Goal: Communication & Community: Connect with others

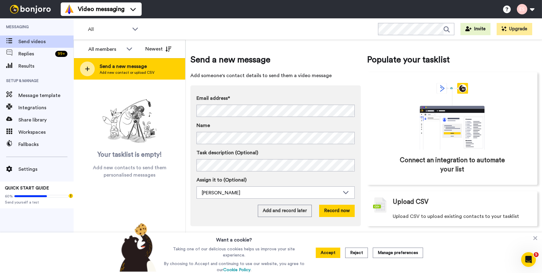
click at [136, 67] on span "Send a new message" at bounding box center [127, 66] width 55 height 7
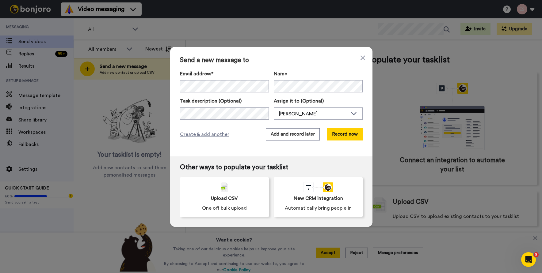
click at [279, 66] on div "Send a new message to Email address* [PERSON_NAME] <[EMAIL_ADDRESS][DOMAIN_NAME…" at bounding box center [271, 102] width 202 height 110
click at [283, 136] on button "Add and record later" at bounding box center [293, 134] width 54 height 12
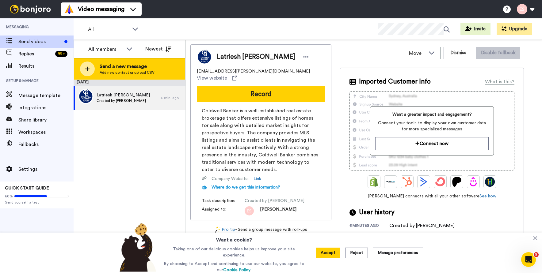
click at [144, 64] on span "Send a new message" at bounding box center [127, 66] width 55 height 7
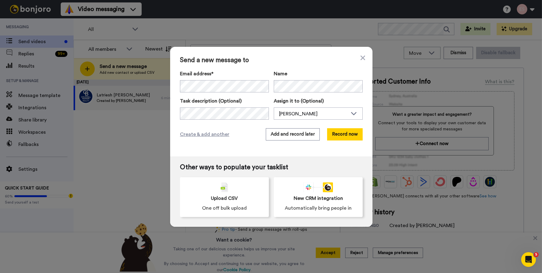
click at [300, 59] on span "Send a new message to" at bounding box center [271, 60] width 183 height 7
click at [306, 138] on button "Add and record later" at bounding box center [293, 134] width 54 height 12
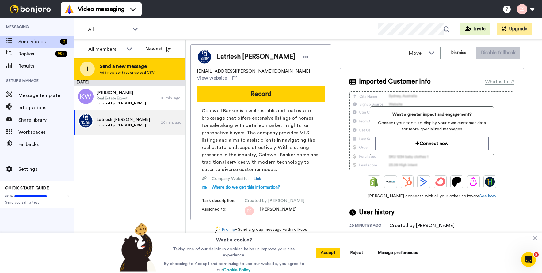
click at [153, 70] on div "Send a new message Add new contact or upload CSV" at bounding box center [129, 68] width 111 height 21
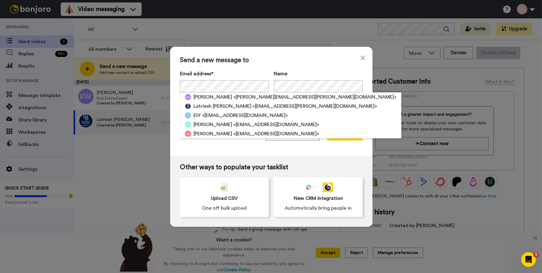
click at [290, 63] on span "Send a new message to" at bounding box center [271, 60] width 183 height 7
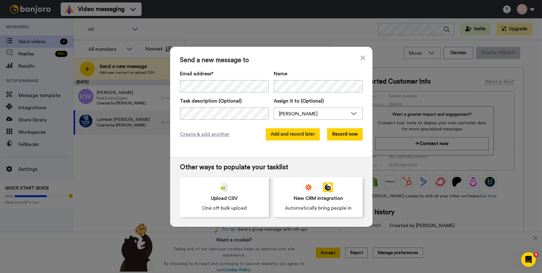
click at [283, 136] on button "Add and record later" at bounding box center [293, 134] width 54 height 12
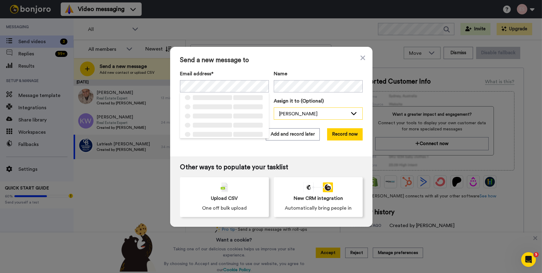
drag, startPoint x: 275, startPoint y: 63, endPoint x: 286, endPoint y: 114, distance: 51.5
click at [275, 64] on div "Send a new message to Email address* ‌ ‌ ‌ ‌ ‌ ‌ ‌ ‌ ‌ ‌ ‌ ‌ ‌ ‌ ‌ Name Task de…" at bounding box center [271, 102] width 202 height 110
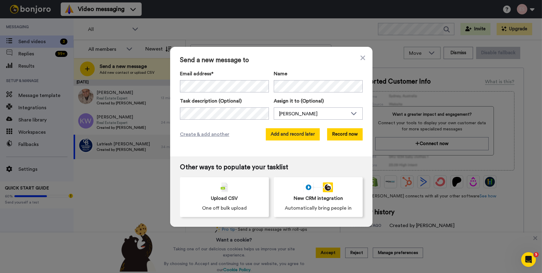
click at [295, 139] on button "Add and record later" at bounding box center [293, 134] width 54 height 12
